Goal: Check status: Check status

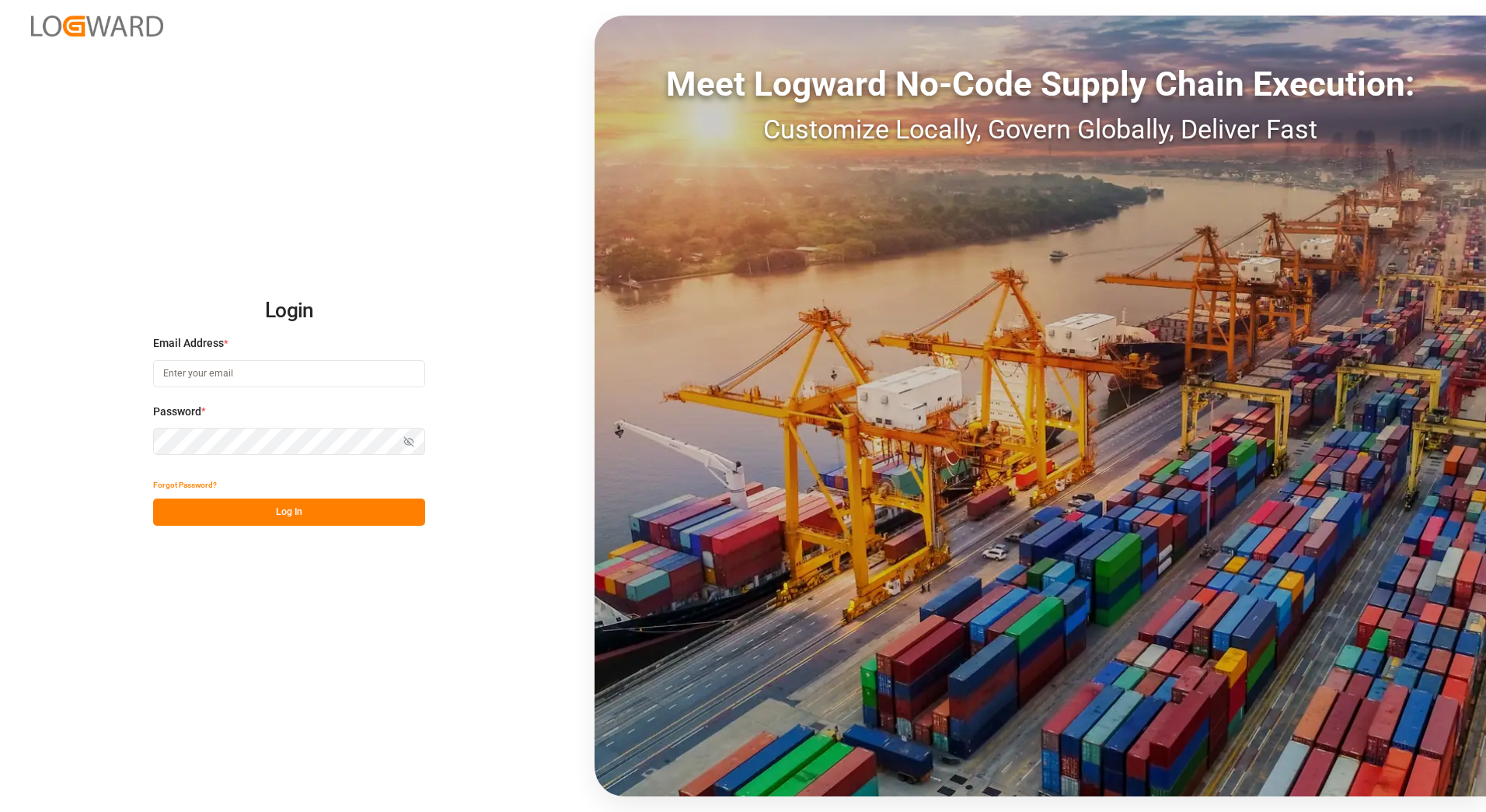
type input "franziska.ciezki@melitta.de"
click at [340, 503] on button "Log In" at bounding box center [290, 512] width 272 height 27
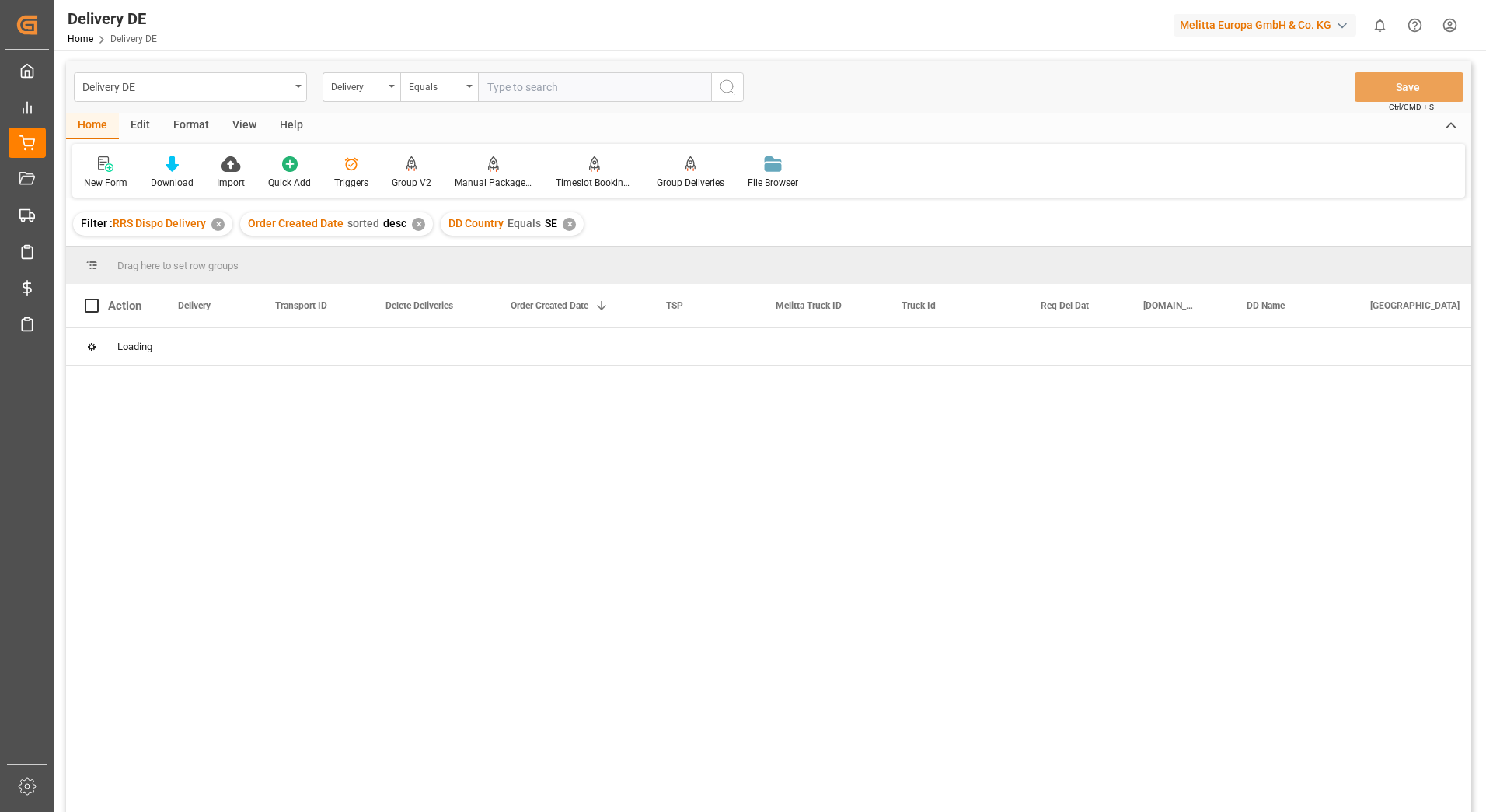
click at [221, 228] on div "✕" at bounding box center [218, 224] width 14 height 14
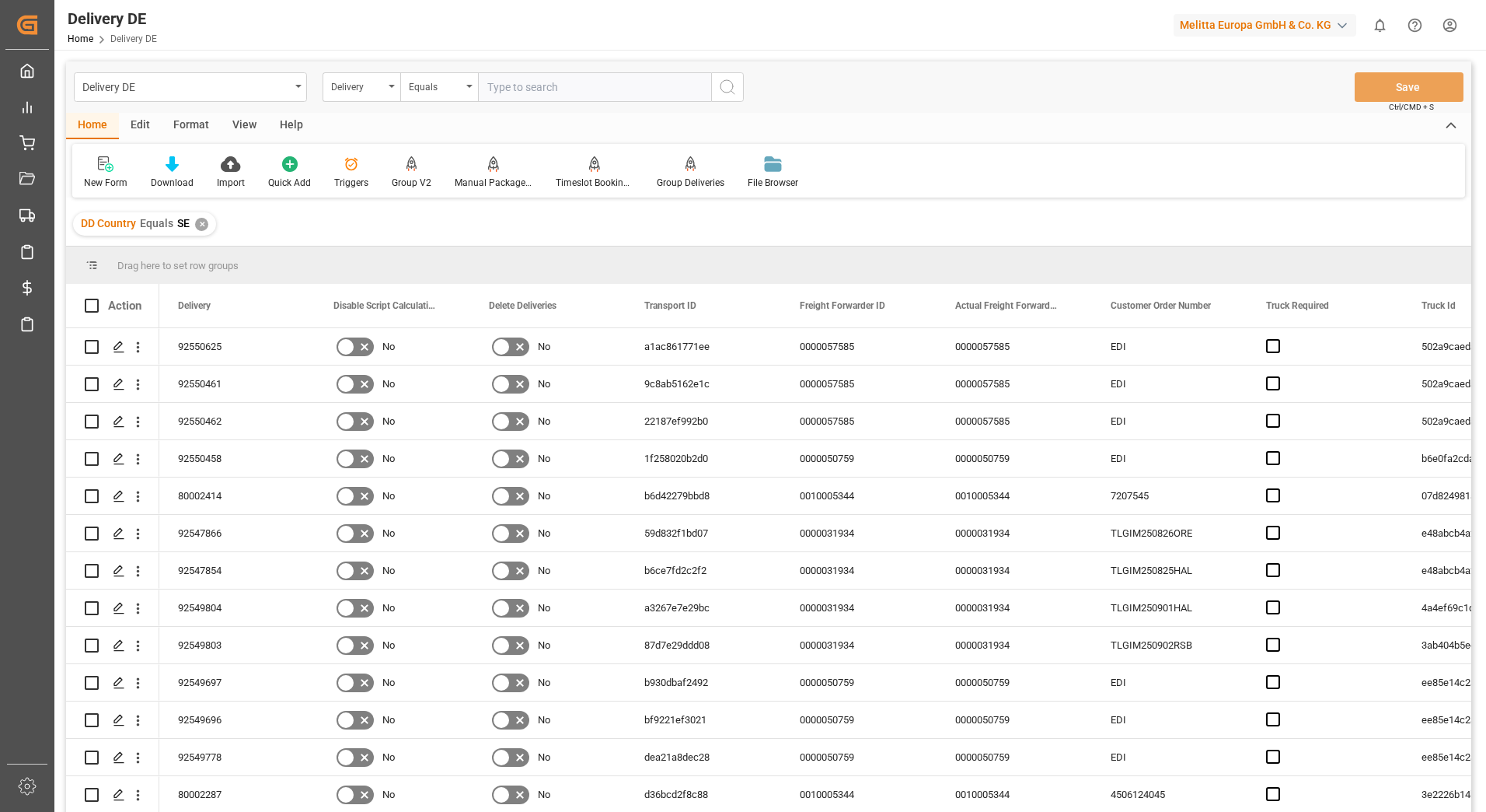
click at [504, 83] on input "text" at bounding box center [595, 87] width 234 height 30
type input "92550886"
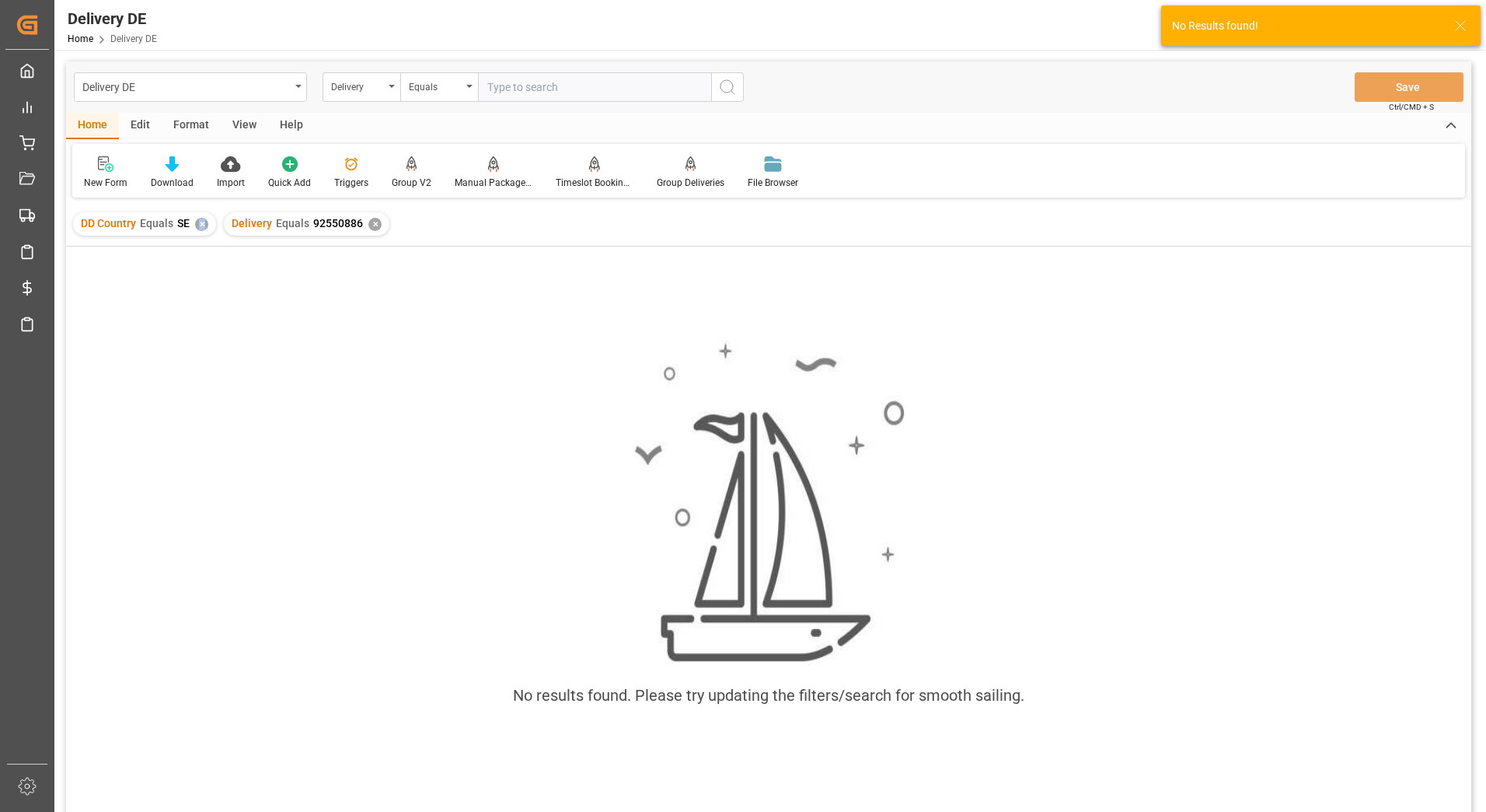
click at [202, 228] on div "✕" at bounding box center [202, 224] width 14 height 14
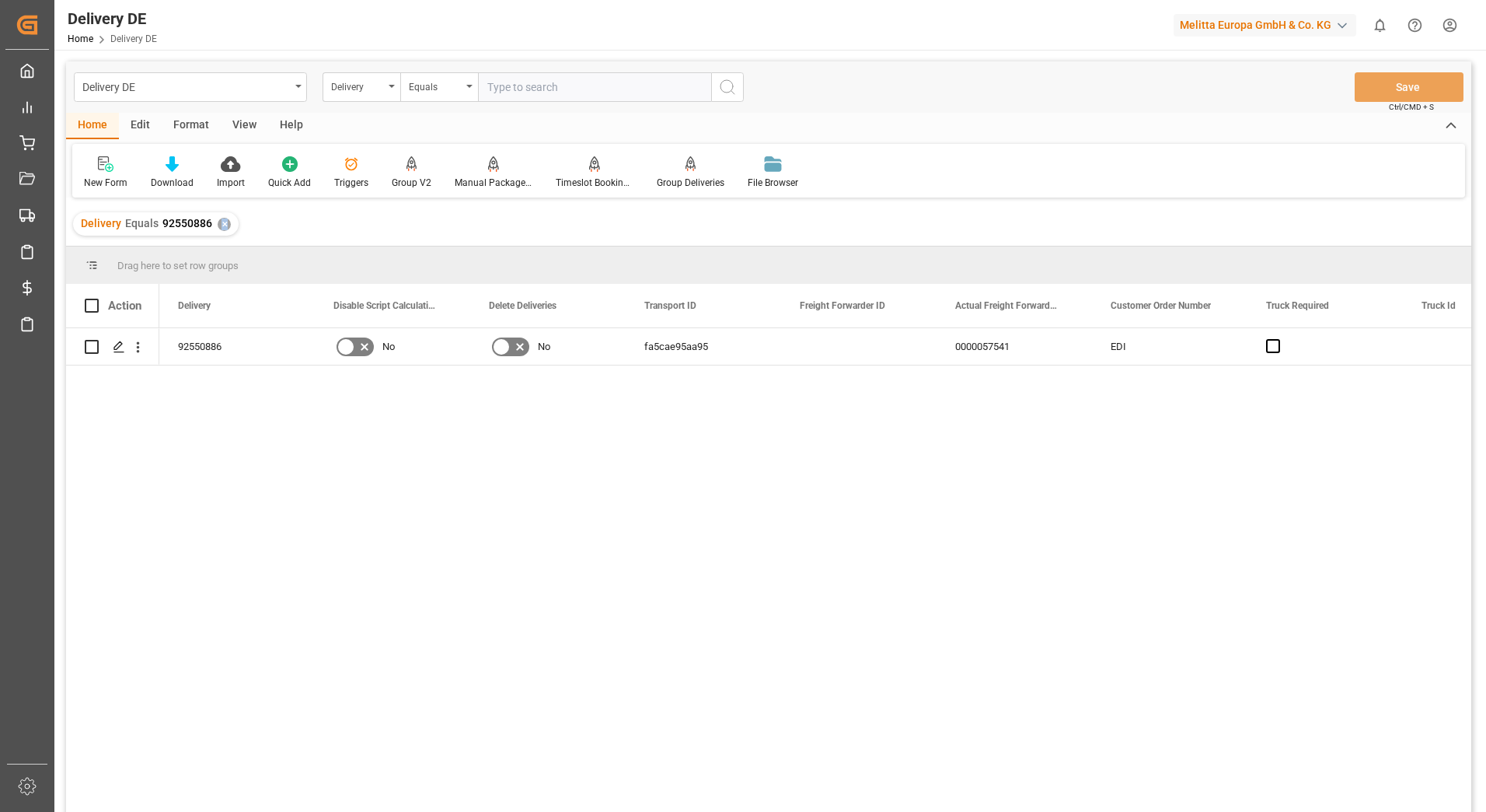
click at [556, 86] on input "text" at bounding box center [595, 87] width 234 height 30
click at [622, 98] on input "text" at bounding box center [595, 87] width 234 height 30
type input "92550887"
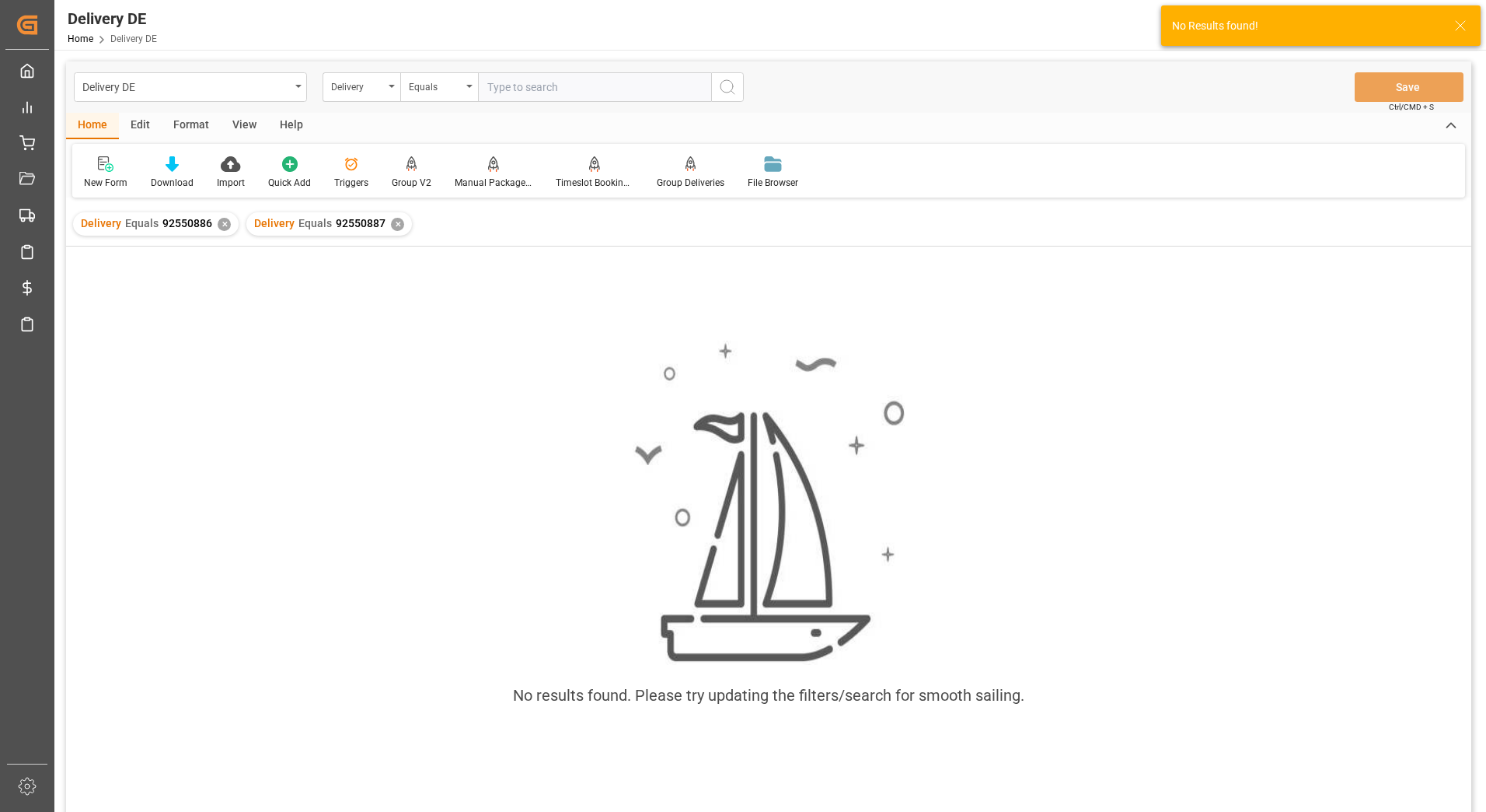
click at [230, 224] on div "Delivery Equals 92550886 ✕" at bounding box center [155, 224] width 165 height 23
click at [221, 229] on div "✕" at bounding box center [224, 224] width 14 height 14
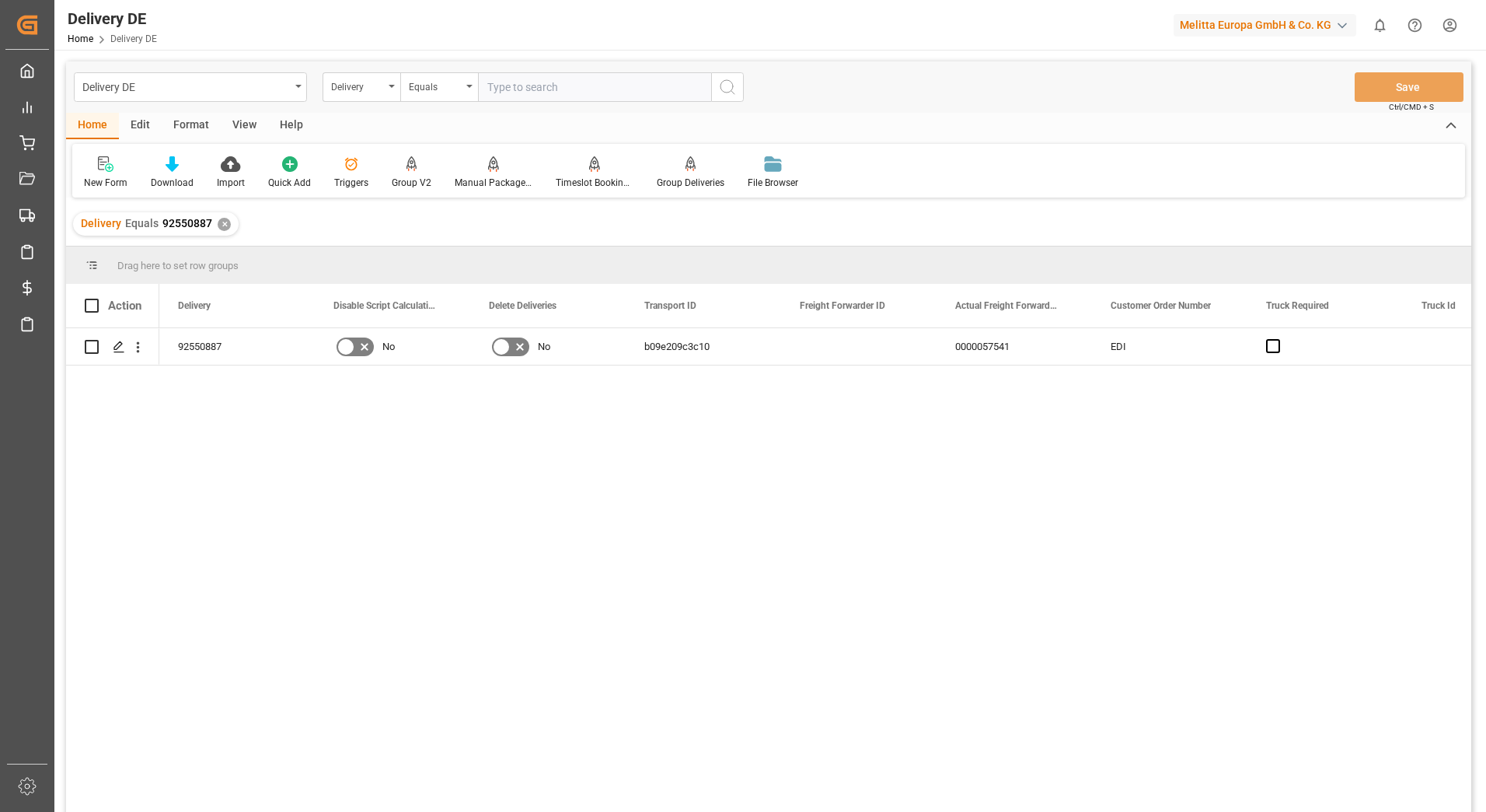
click at [221, 227] on div "✕" at bounding box center [224, 224] width 14 height 14
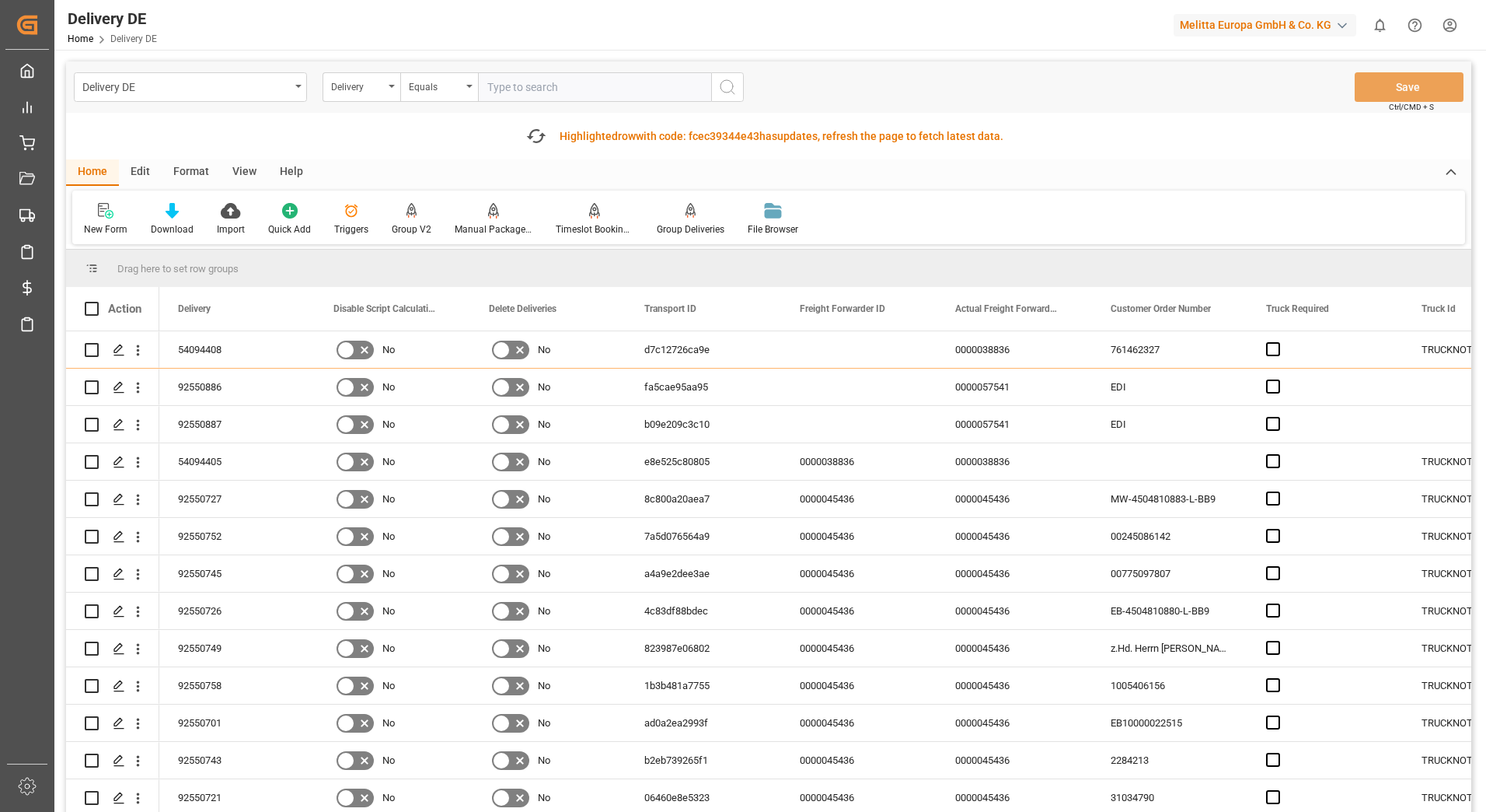
click at [503, 77] on input "text" at bounding box center [595, 87] width 234 height 30
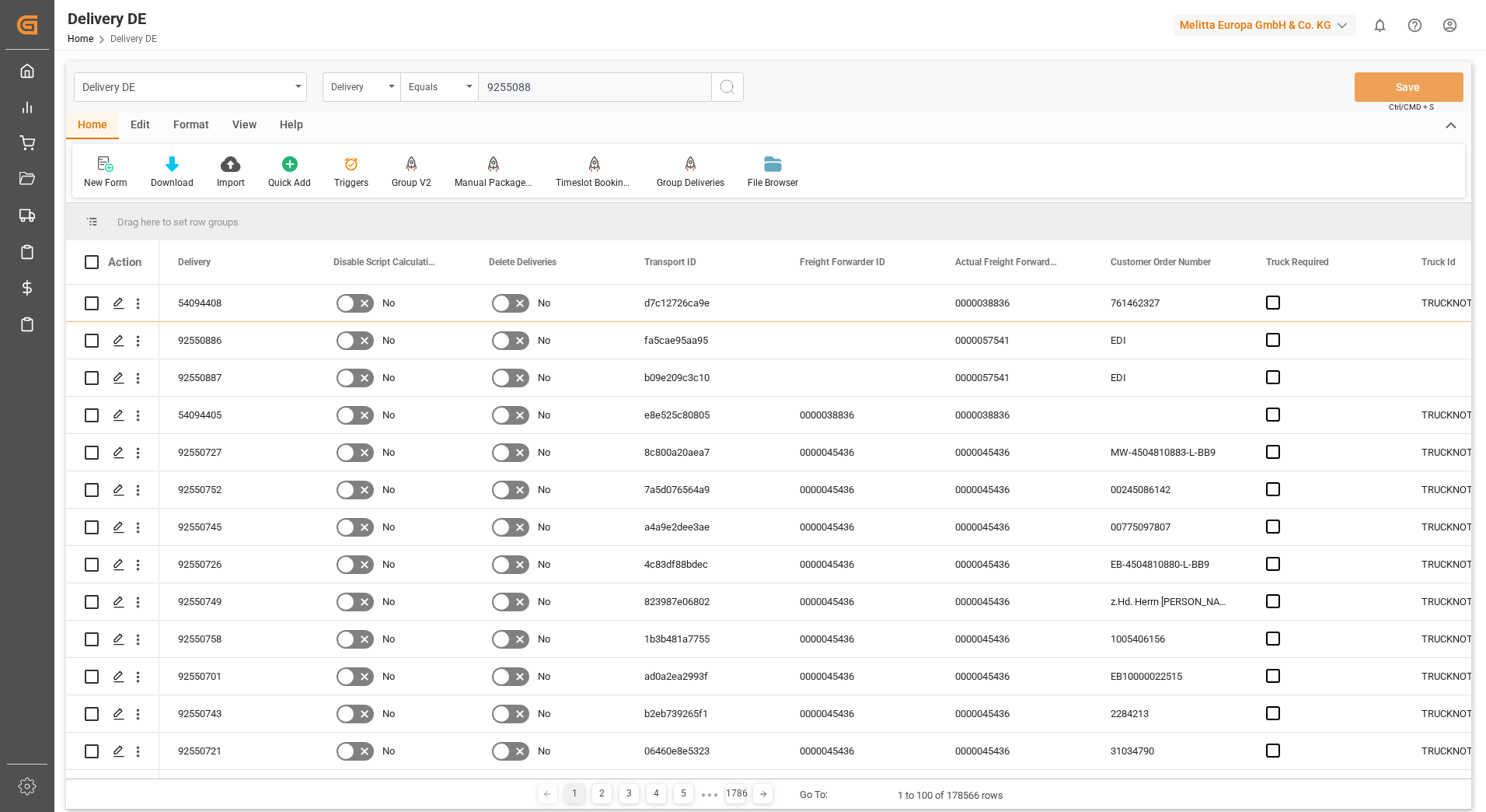
type input "92550888"
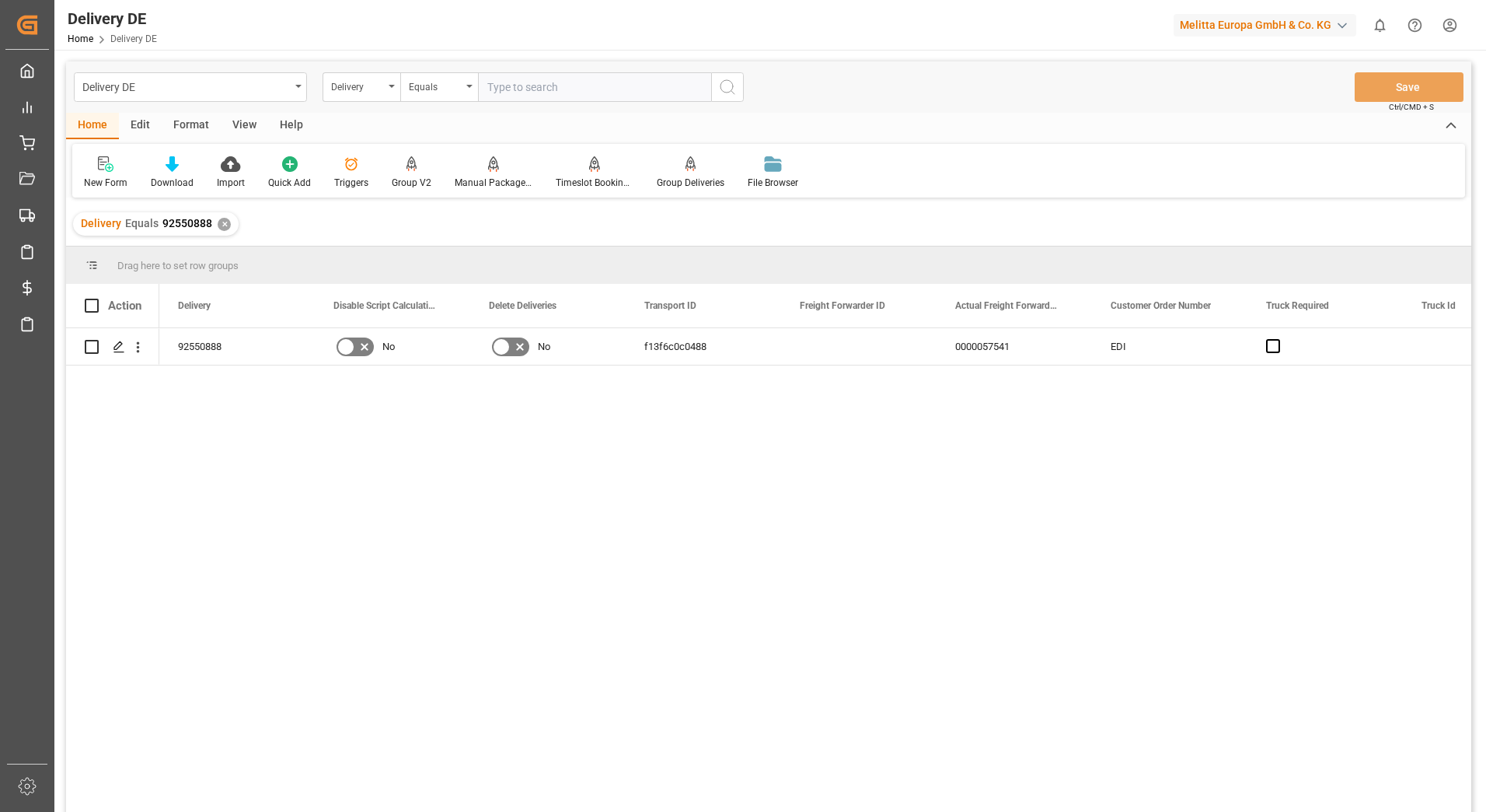
click at [516, 88] on input "text" at bounding box center [595, 87] width 234 height 30
type input "92550890"
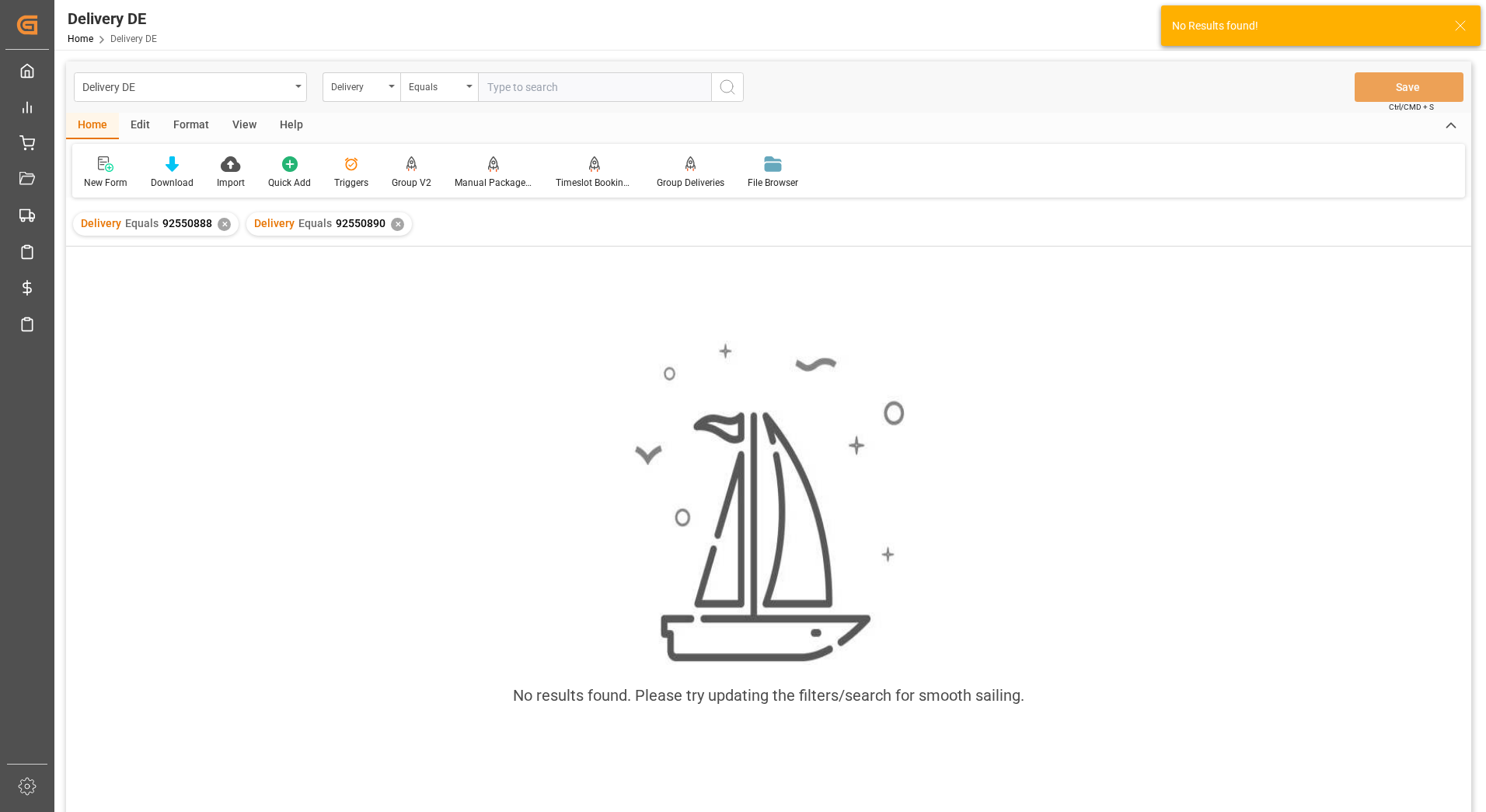
click at [217, 224] on div "✕" at bounding box center [224, 224] width 14 height 14
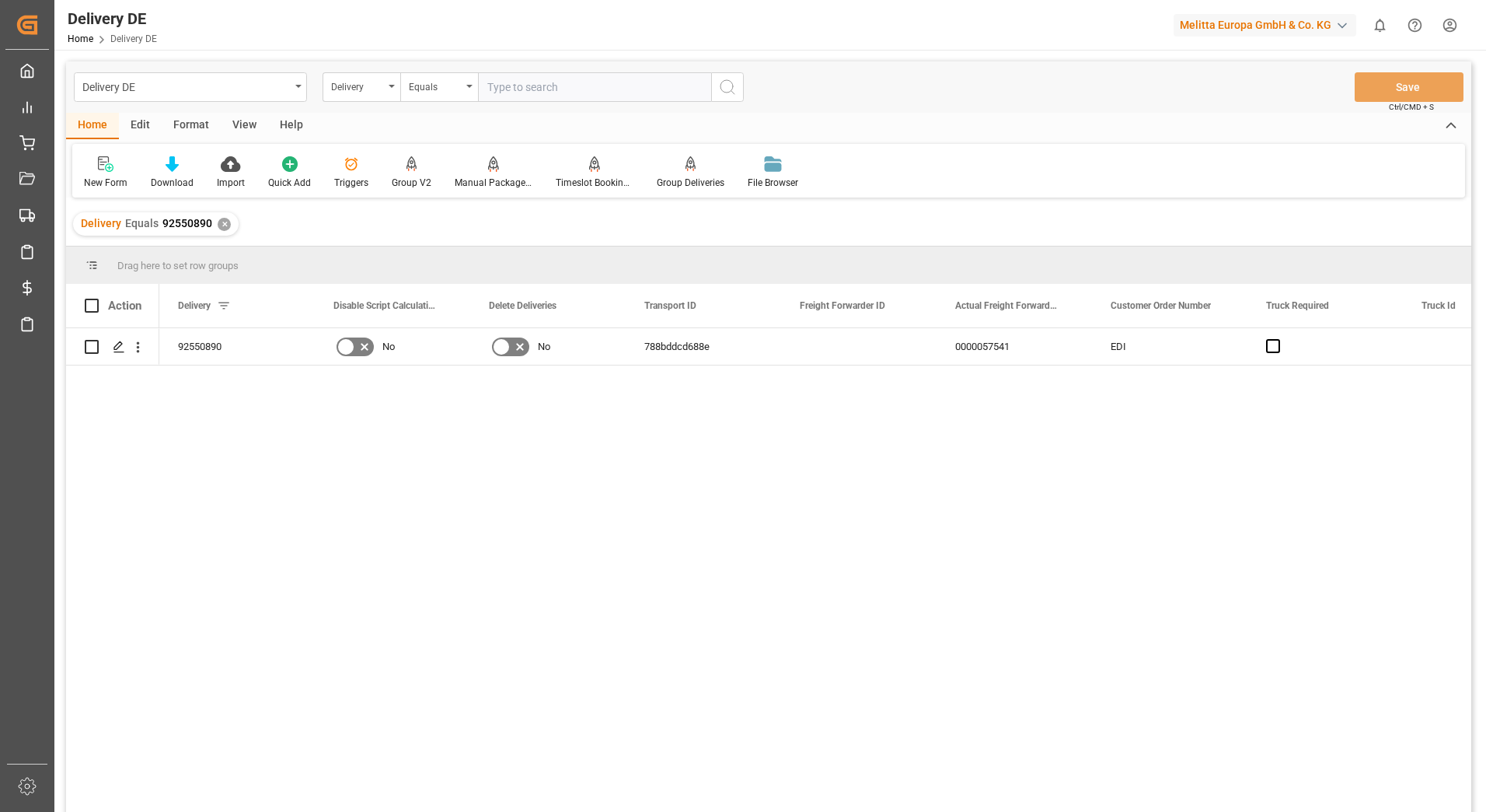
click at [581, 93] on input "text" at bounding box center [595, 87] width 234 height 30
type input "92550892"
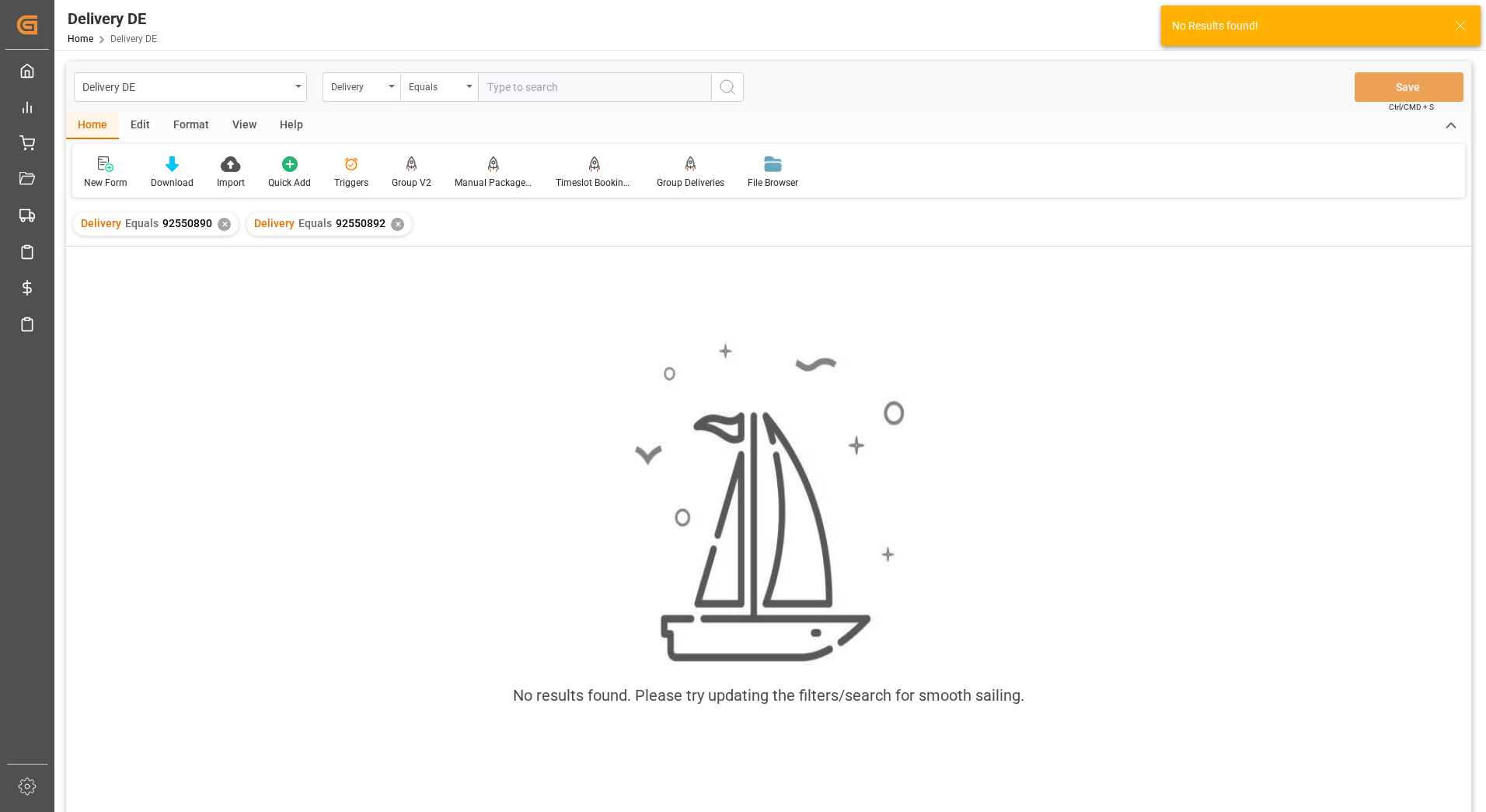
click at [218, 223] on div "✕" at bounding box center [224, 224] width 14 height 14
